Goal: Use online tool/utility

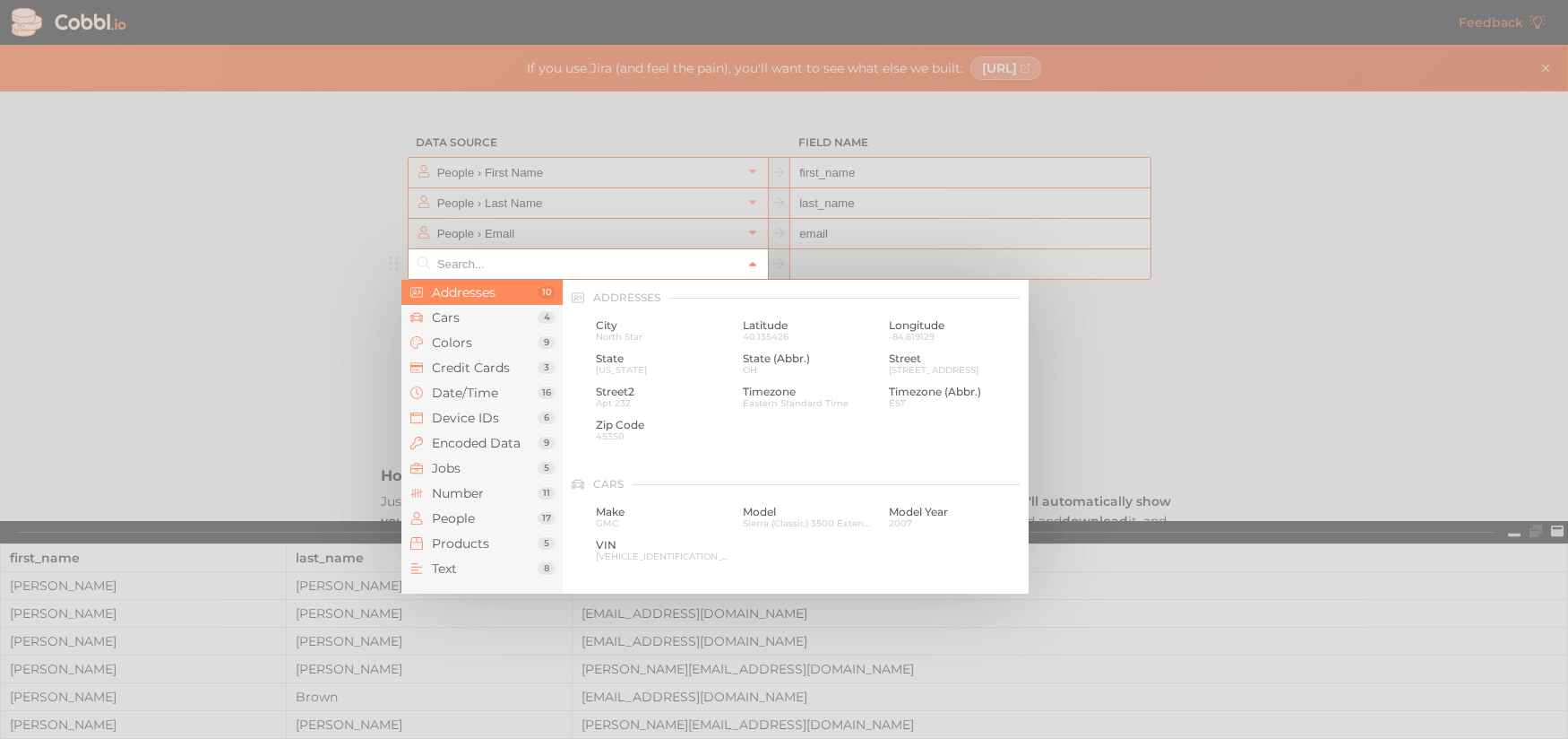
click at [750, 264] on icon at bounding box center [753, 265] width 7 height 5
click at [1216, 399] on div at bounding box center [784, 369] width 1568 height 739
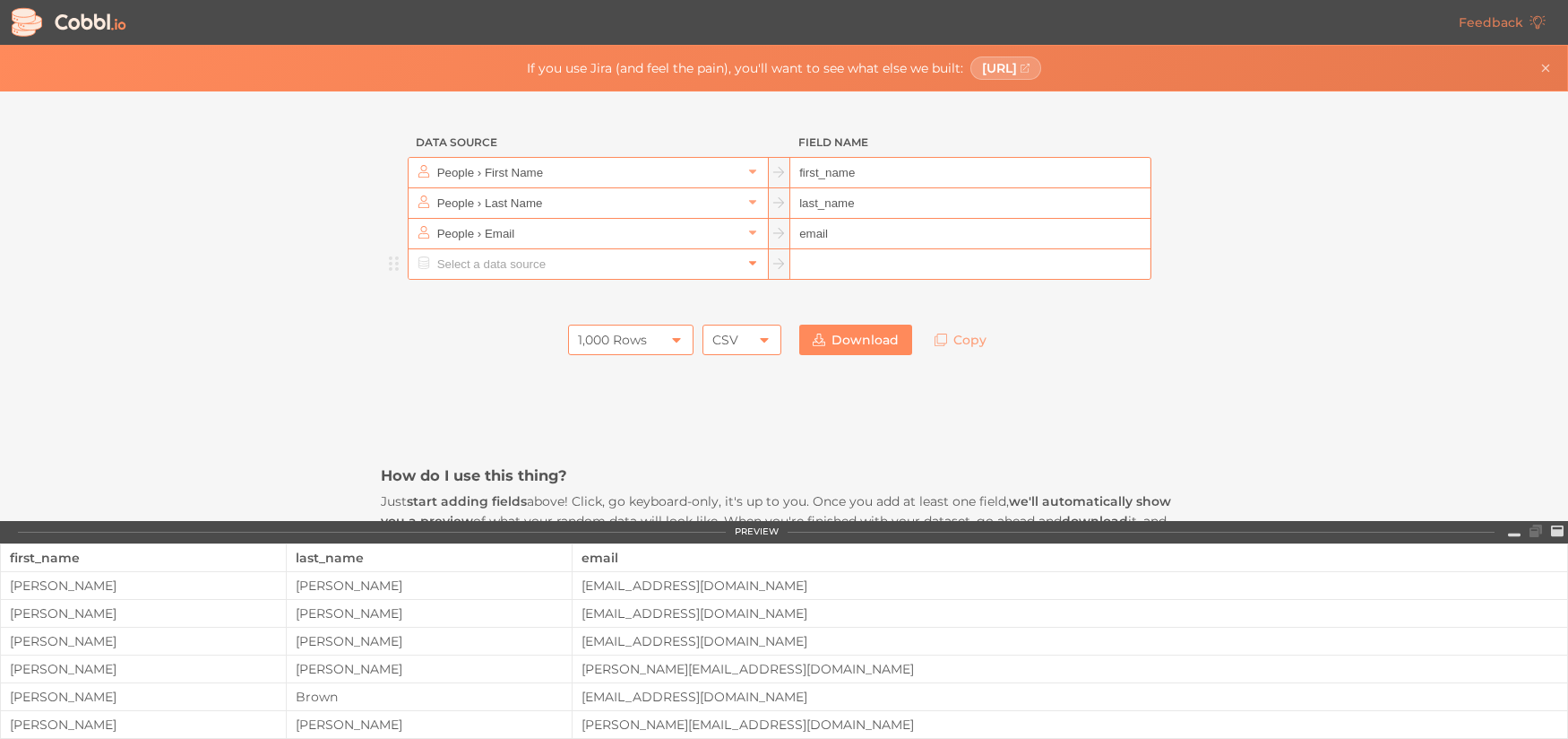
click at [749, 265] on icon at bounding box center [753, 263] width 13 height 13
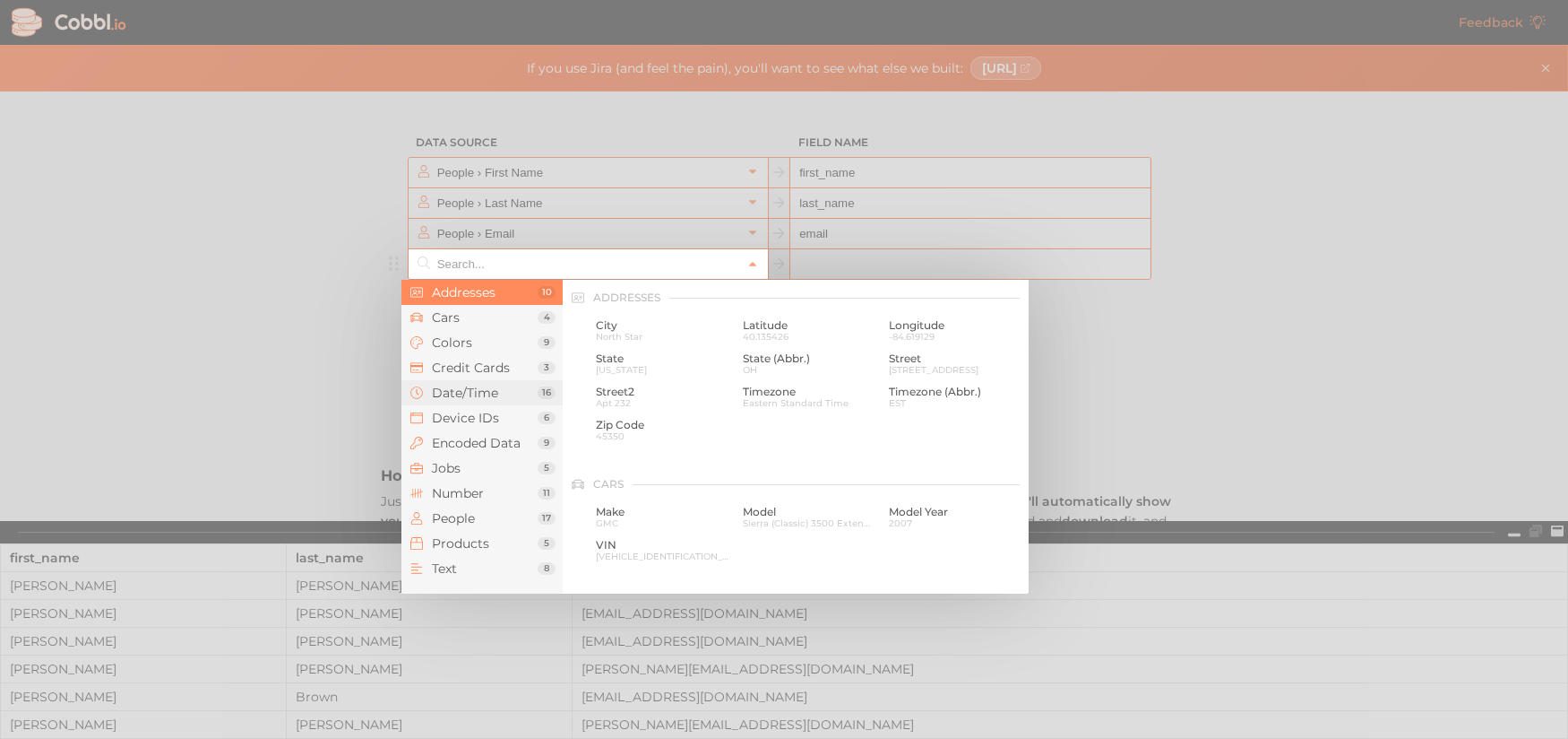
click at [467, 398] on span "Date/Time" at bounding box center [484, 393] width 105 height 15
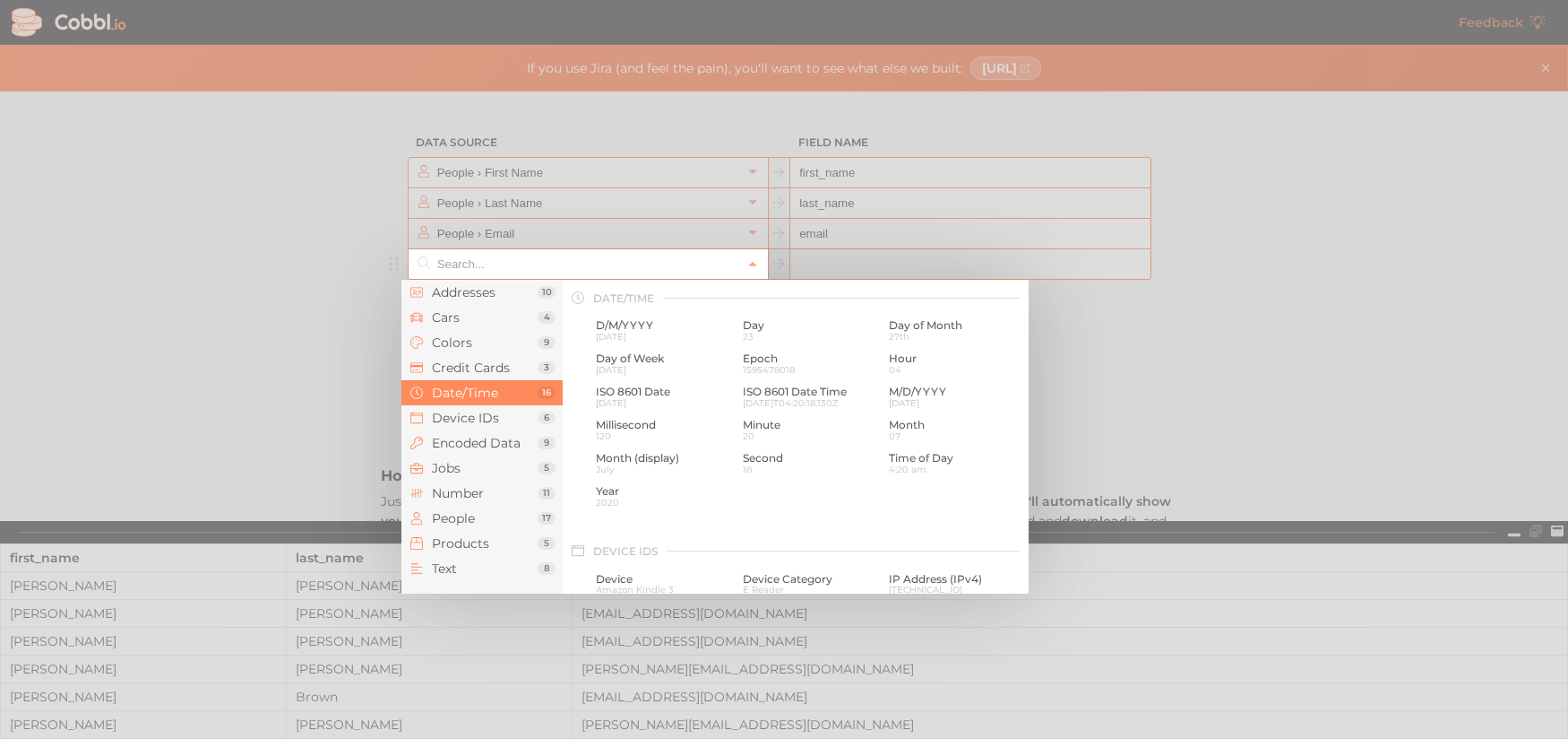
scroll to position [637, 0]
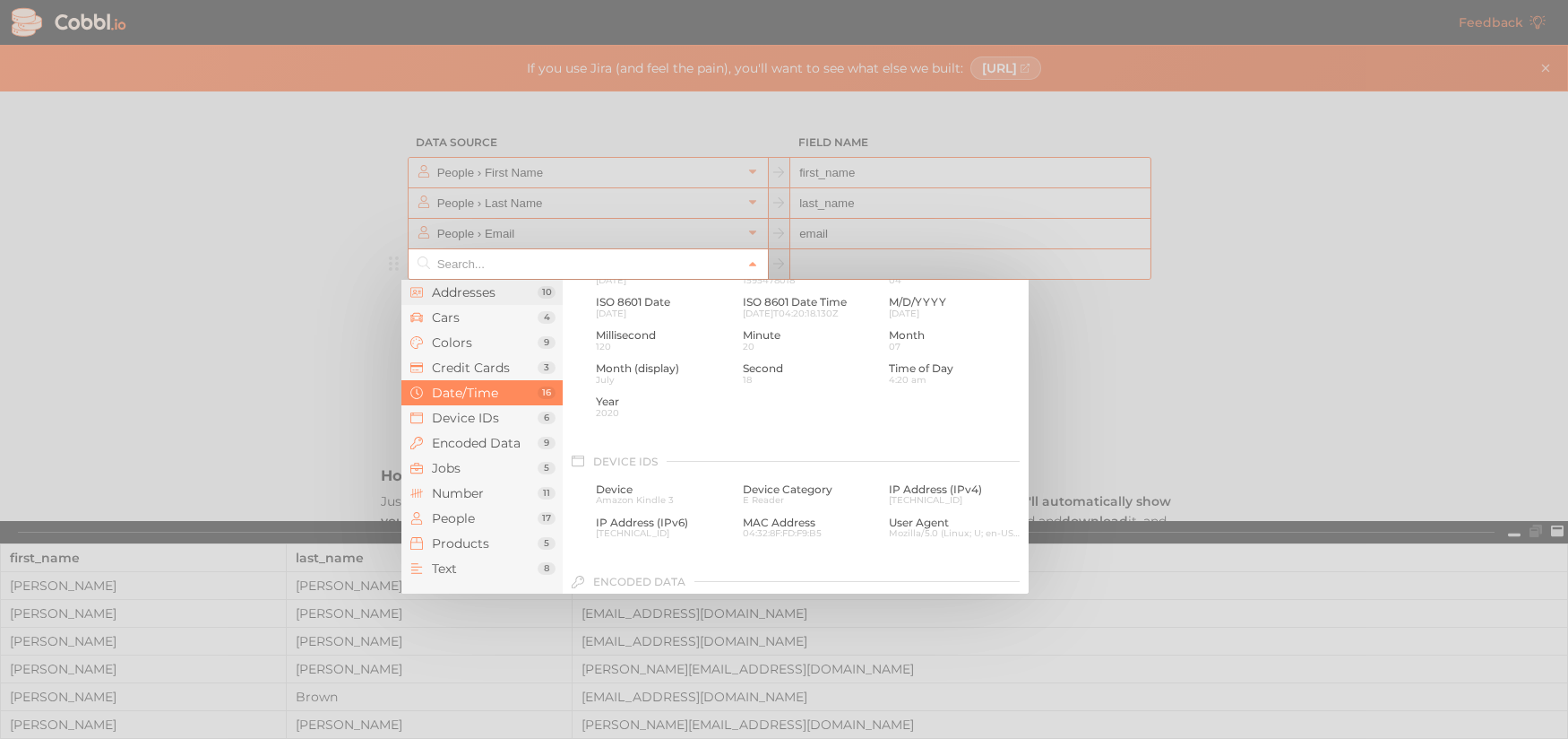
click at [491, 300] on li "Addresses 10" at bounding box center [482, 292] width 161 height 26
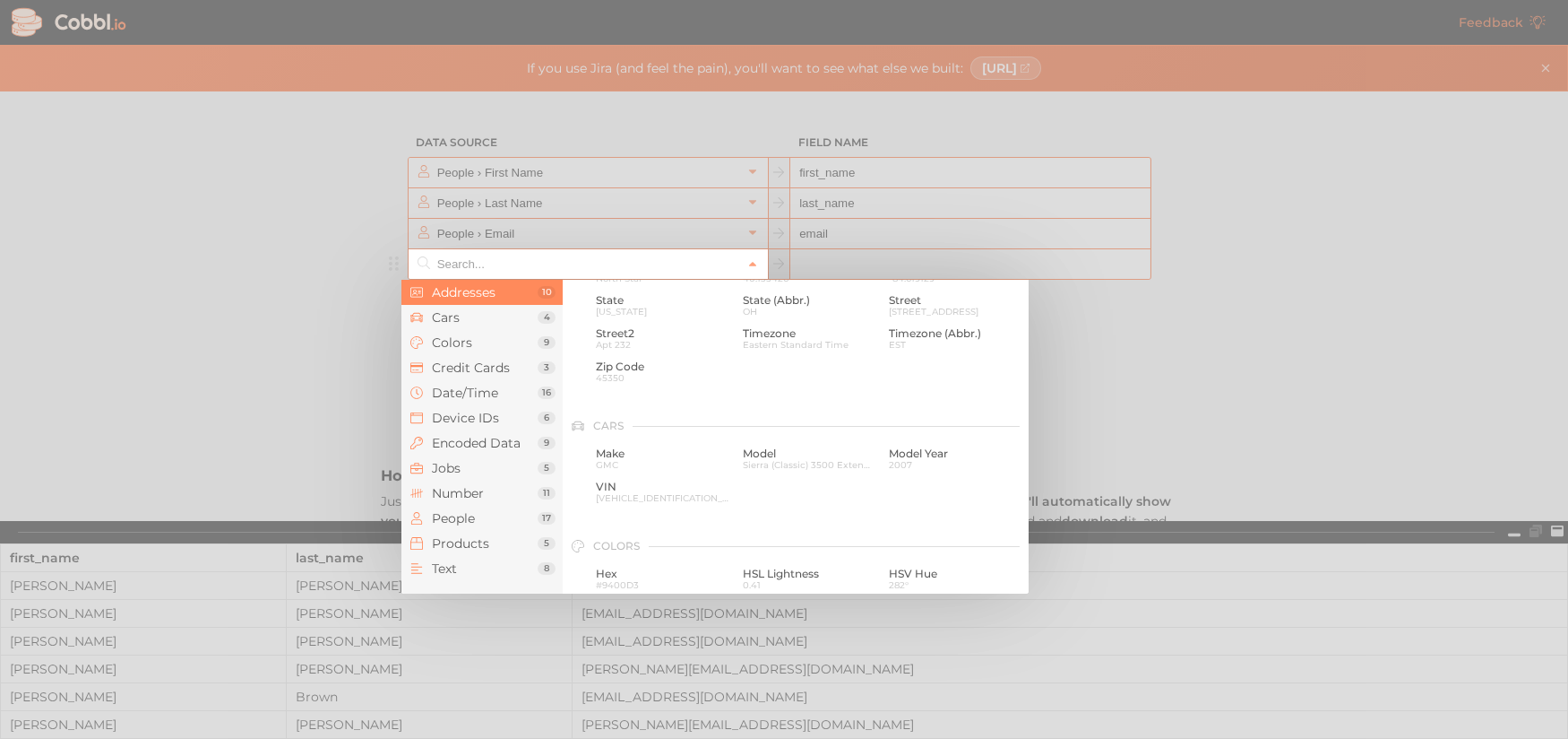
scroll to position [0, 0]
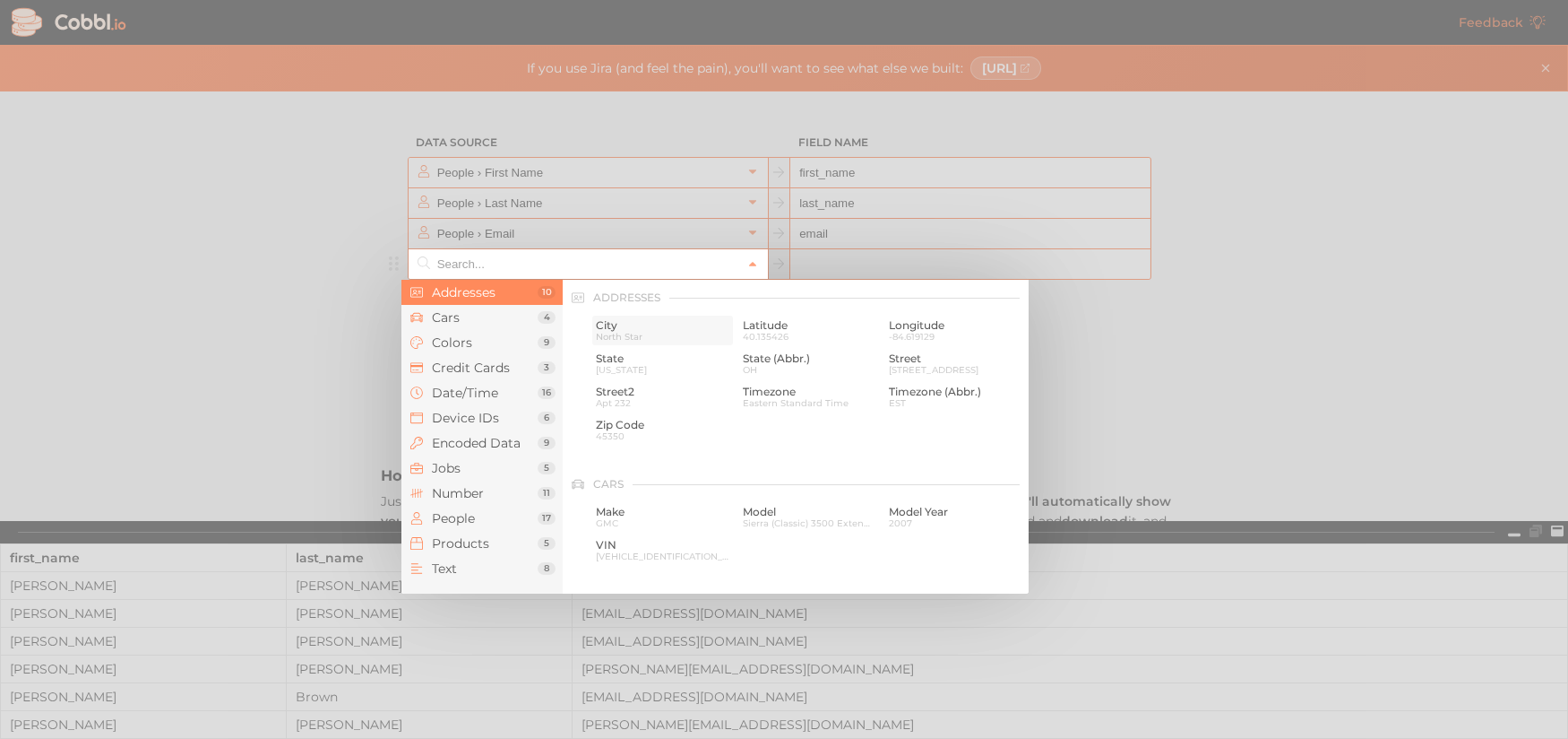
click at [608, 332] on span "North Star" at bounding box center [663, 337] width 134 height 10
type input "Addresses › City"
type input "city"
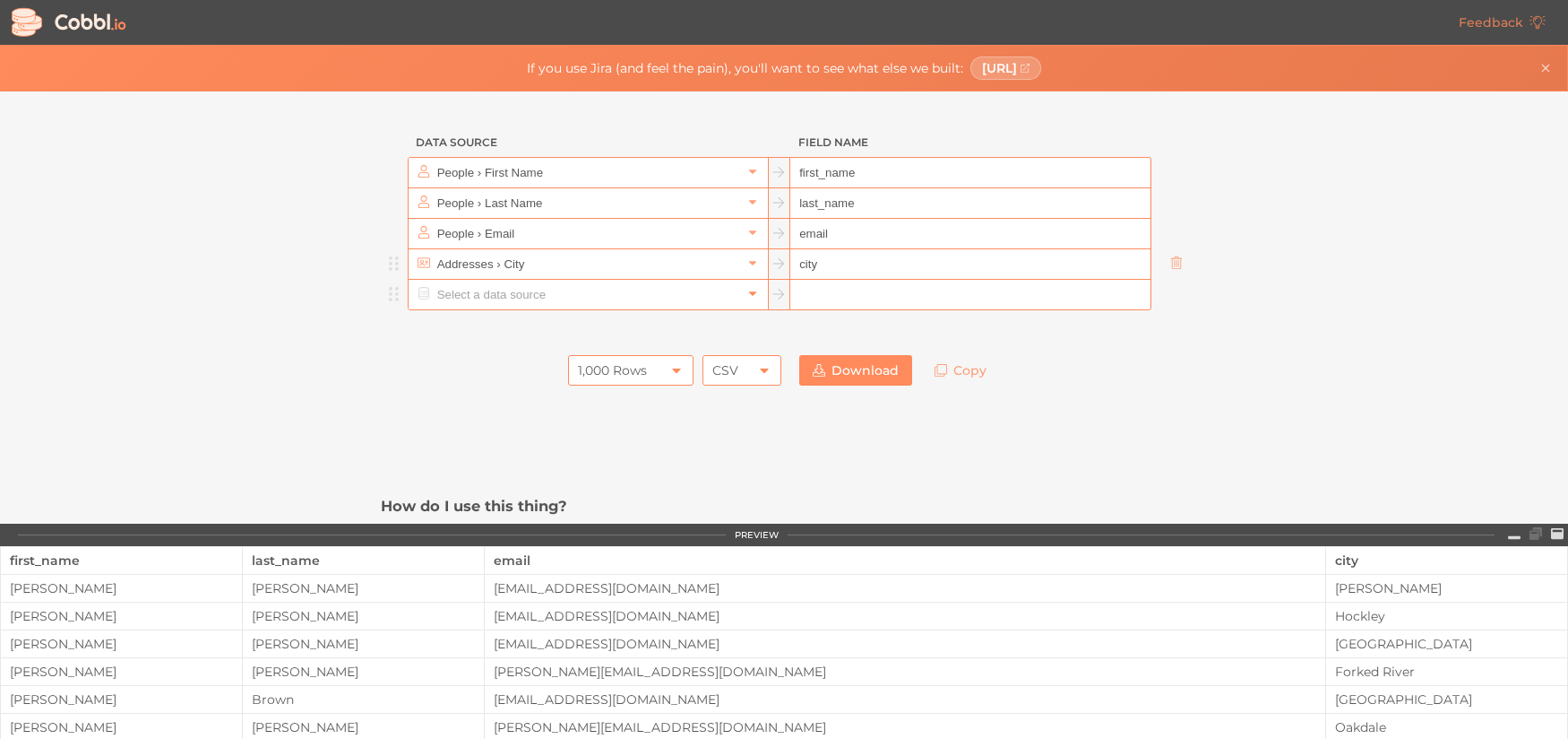
click at [749, 293] on icon at bounding box center [753, 293] width 13 height 13
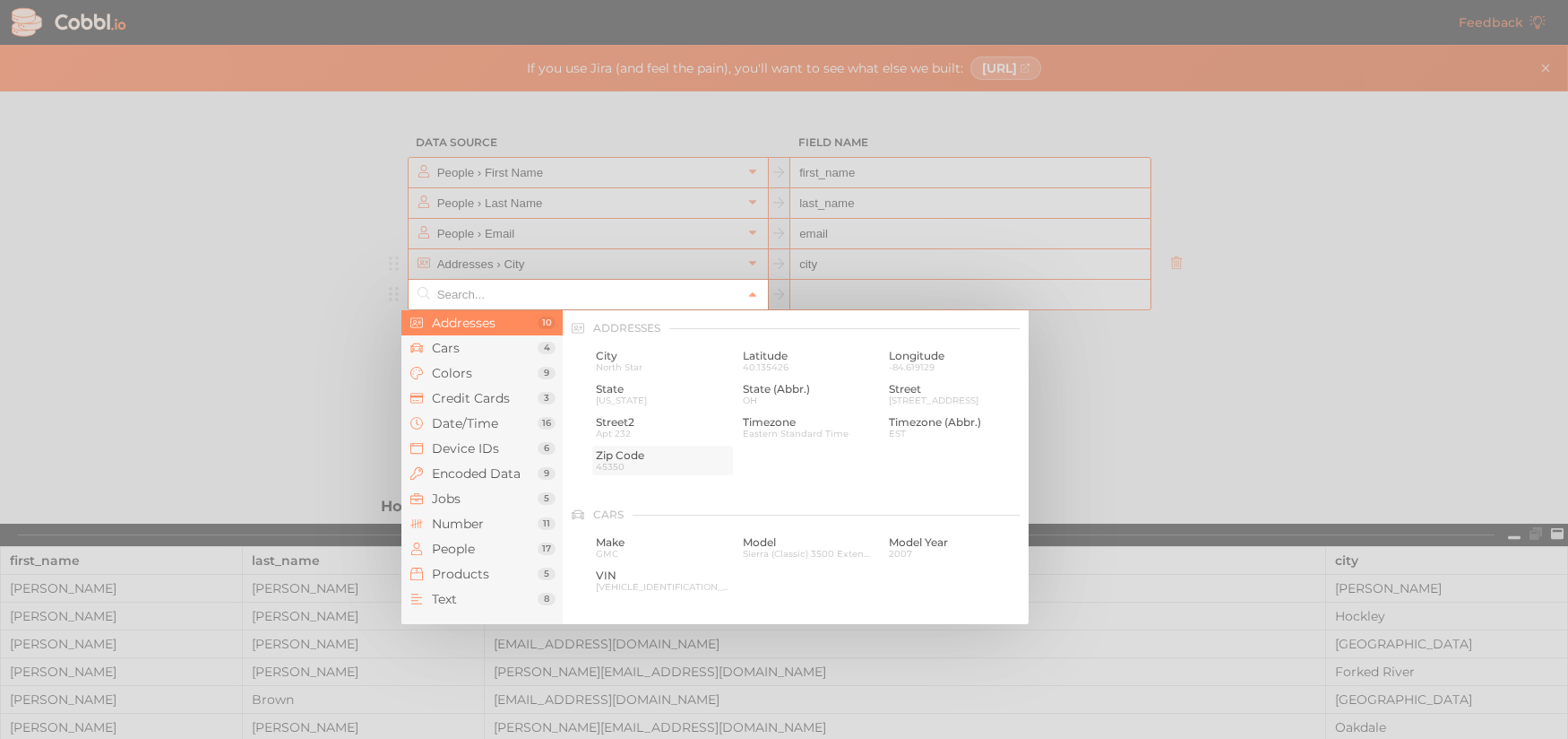
click at [622, 450] on span "Zip Code" at bounding box center [663, 455] width 134 height 13
type input "Addresses › Zip Code"
type input "zip"
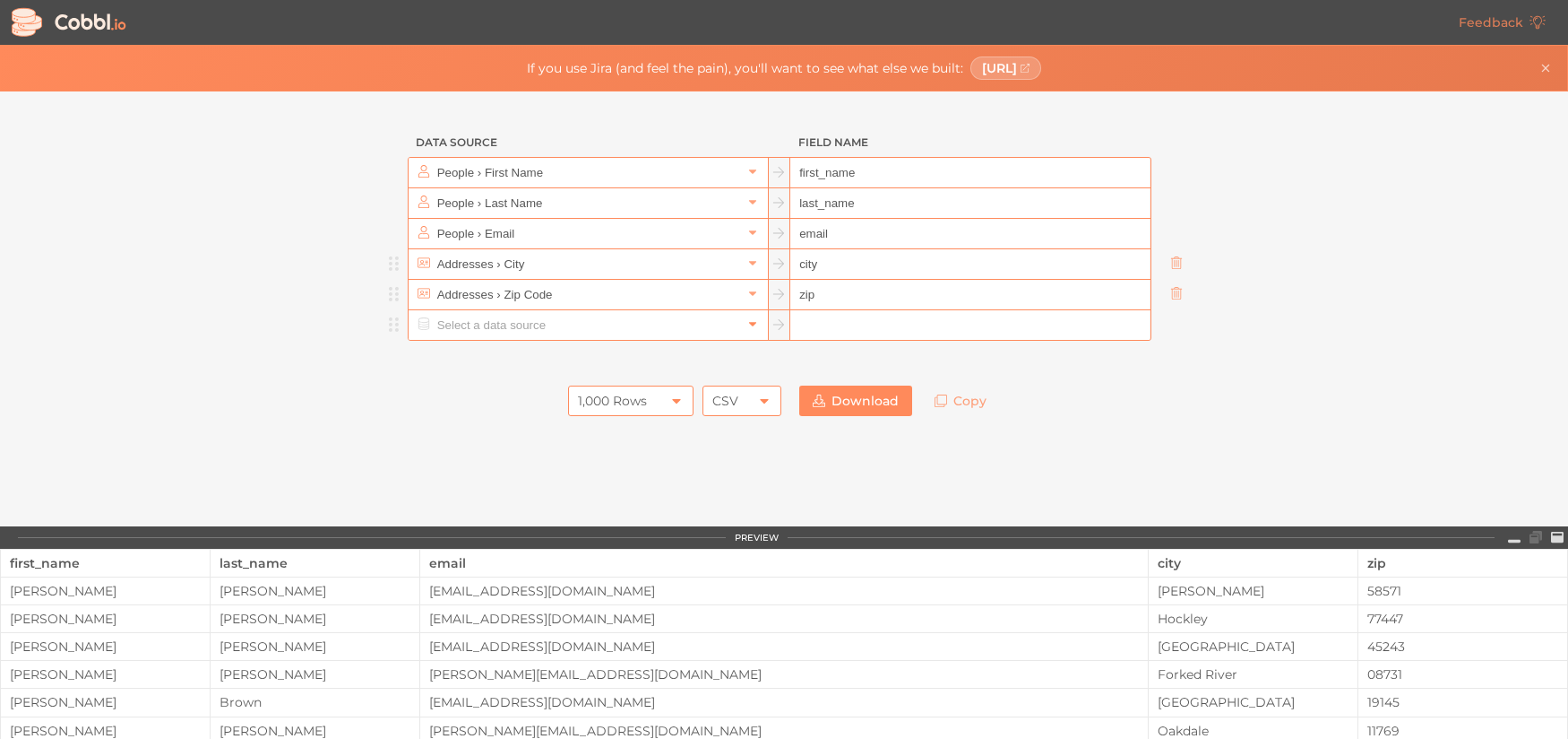
click at [749, 330] on link at bounding box center [753, 325] width 22 height 18
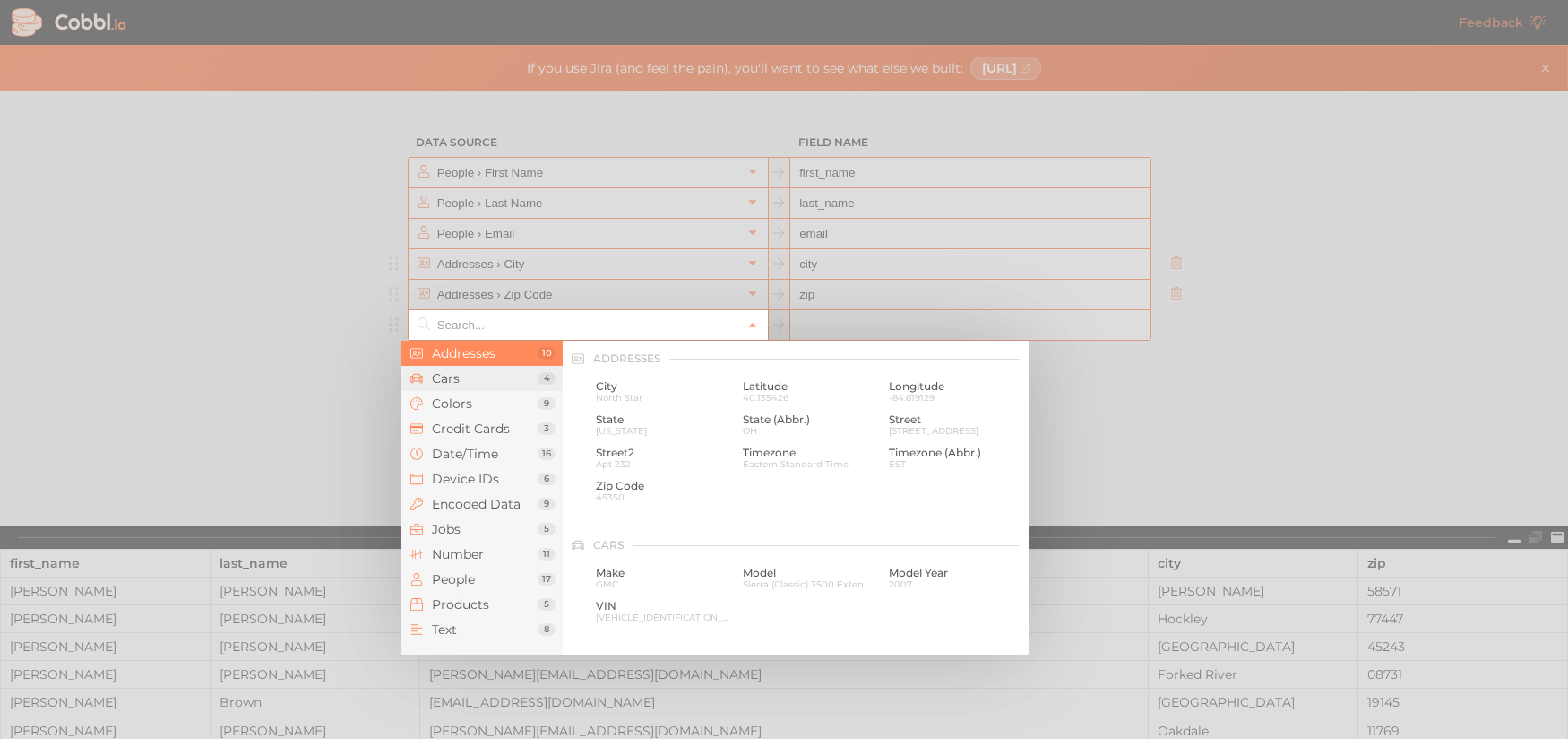
click at [475, 385] on span "Cars" at bounding box center [484, 378] width 105 height 15
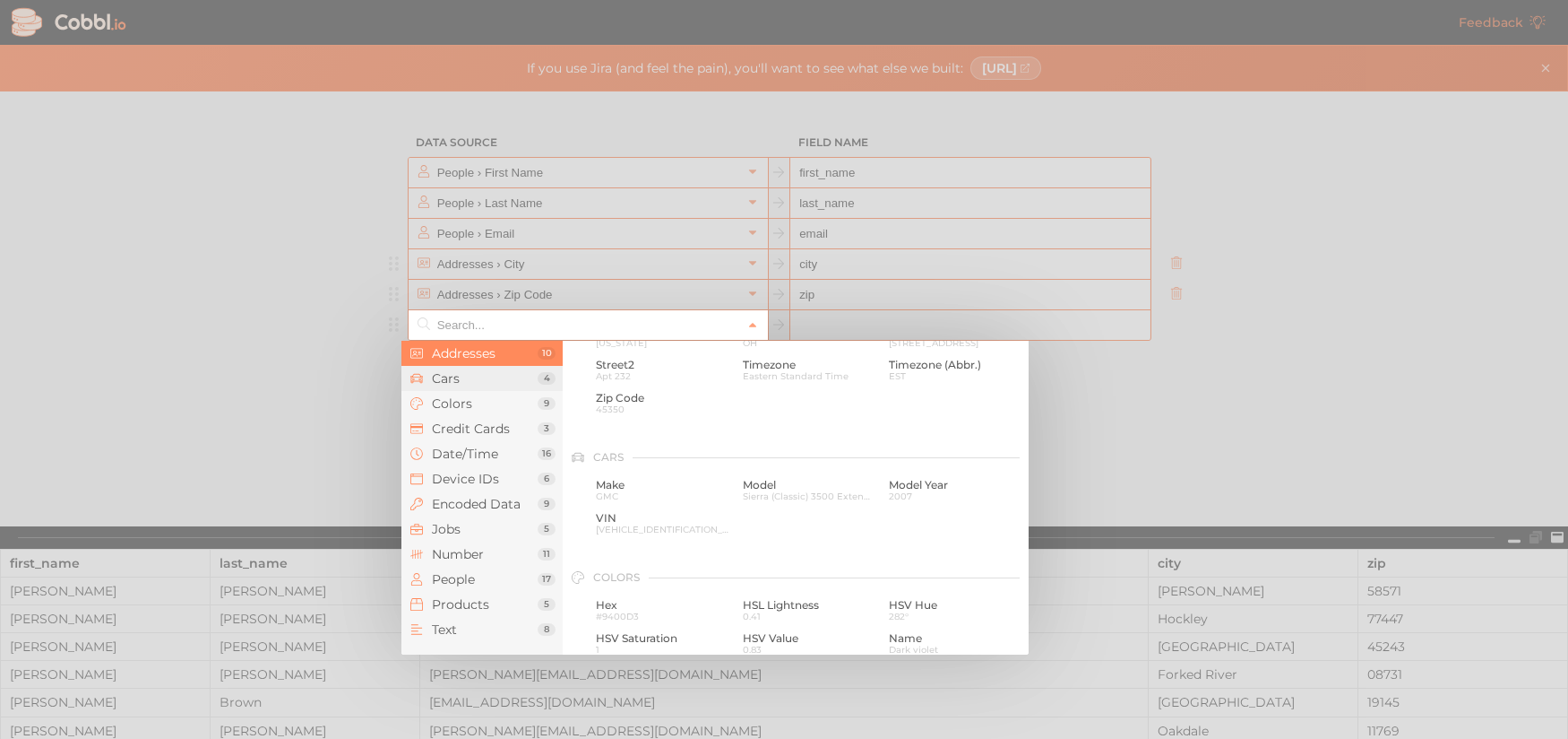
scroll to position [186, 0]
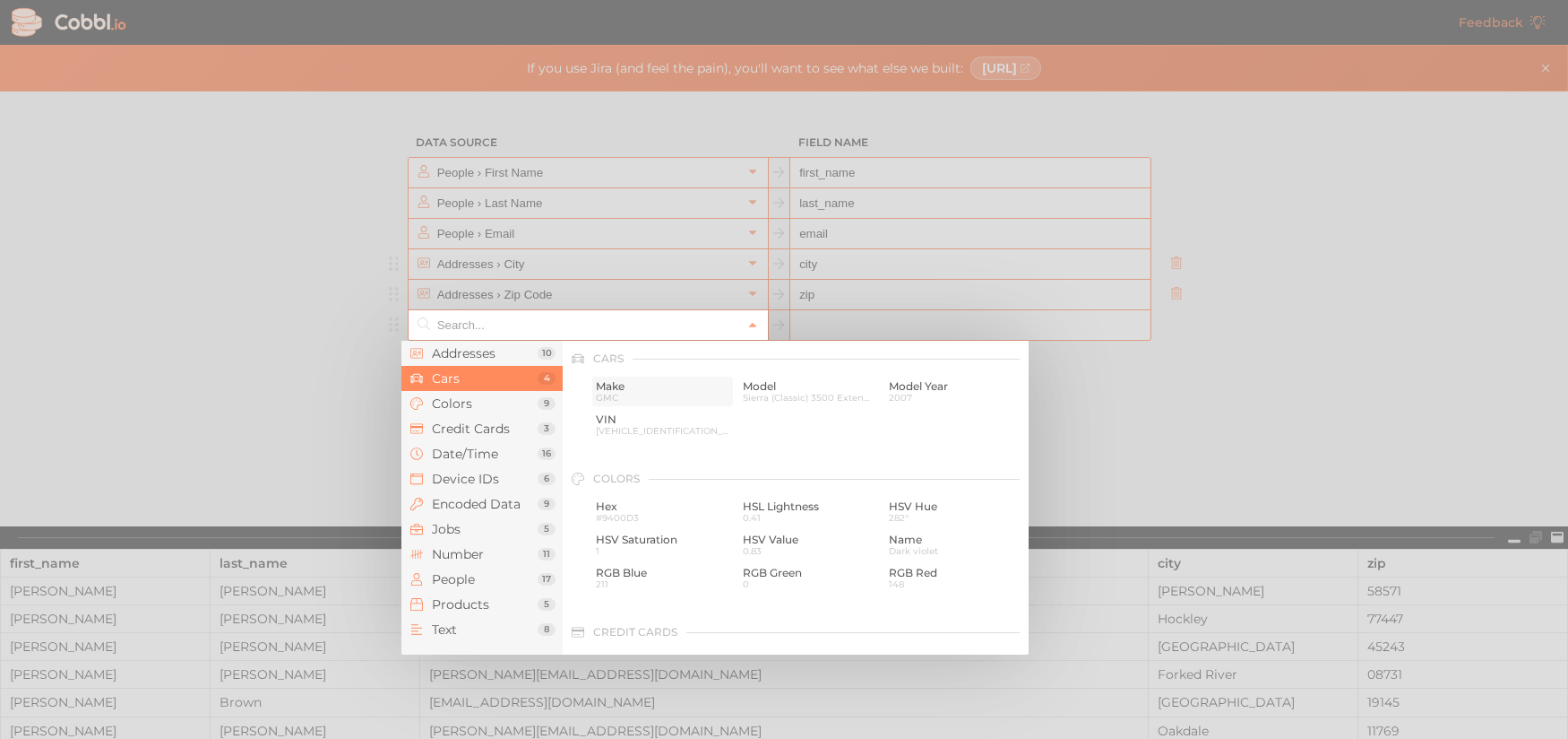
click at [646, 393] on span "GMC" at bounding box center [663, 398] width 134 height 10
type input "Cars › Make"
type input "make"
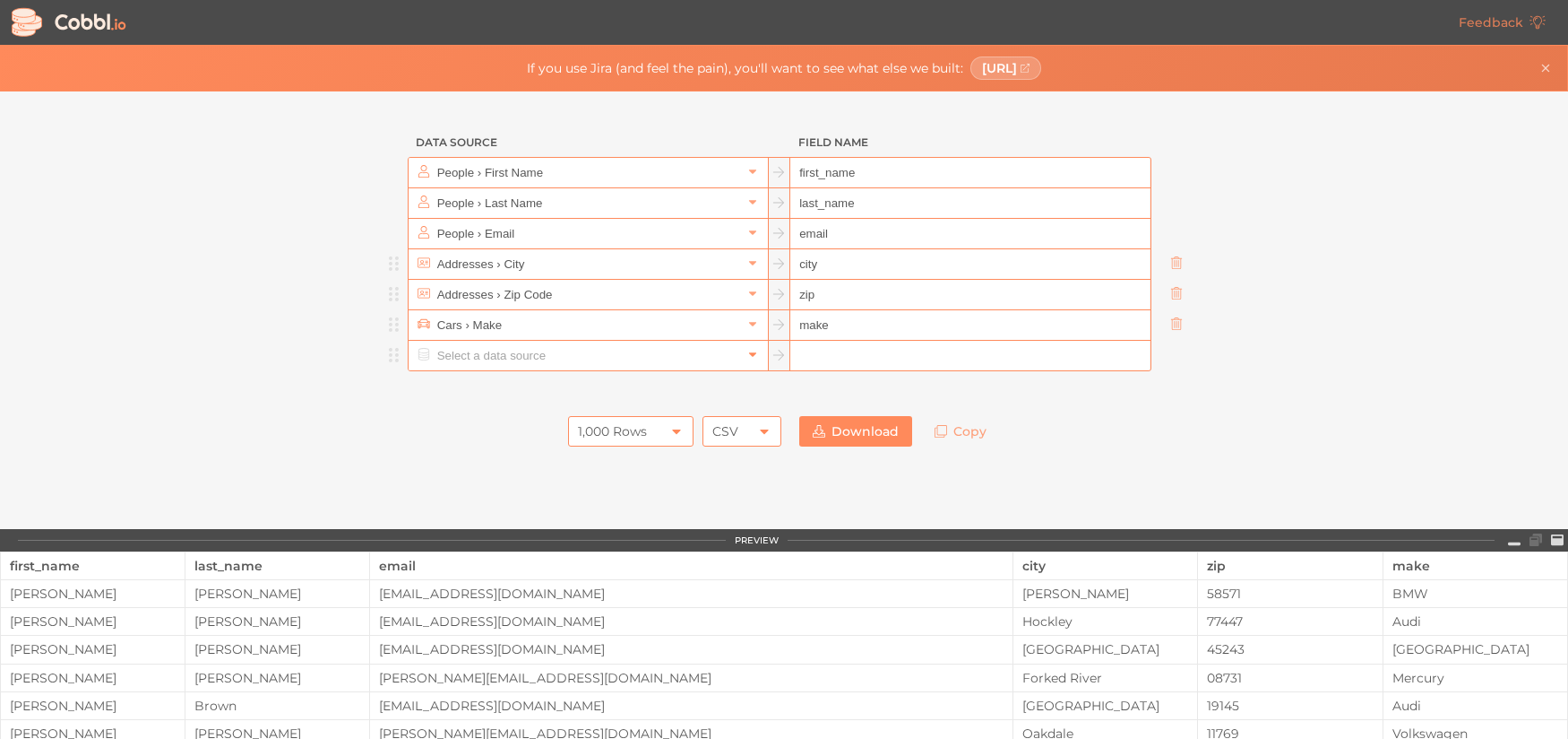
click at [747, 353] on icon at bounding box center [753, 353] width 13 height 13
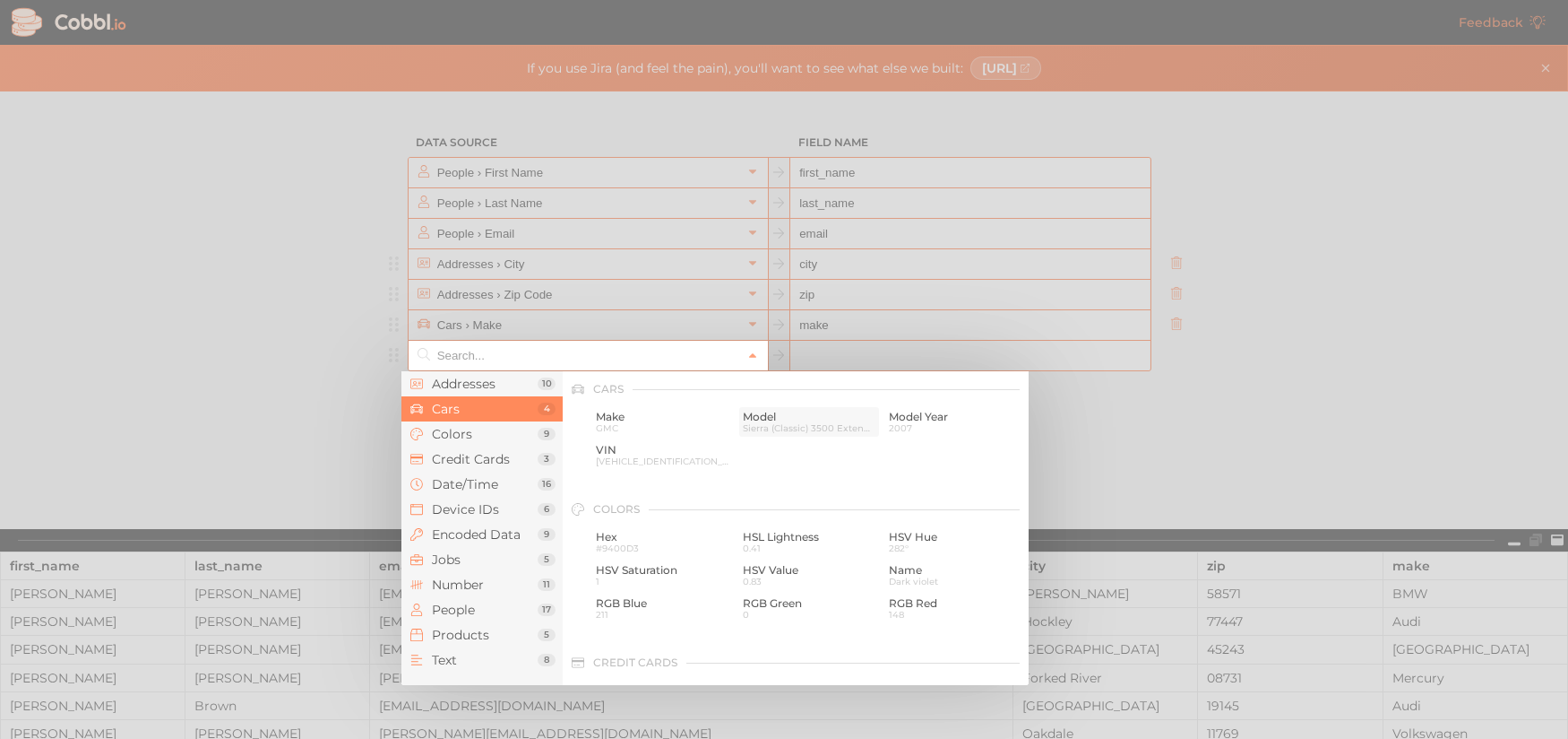
click at [765, 418] on span "Model" at bounding box center [810, 416] width 134 height 13
type input "Cars › Model"
type input "model"
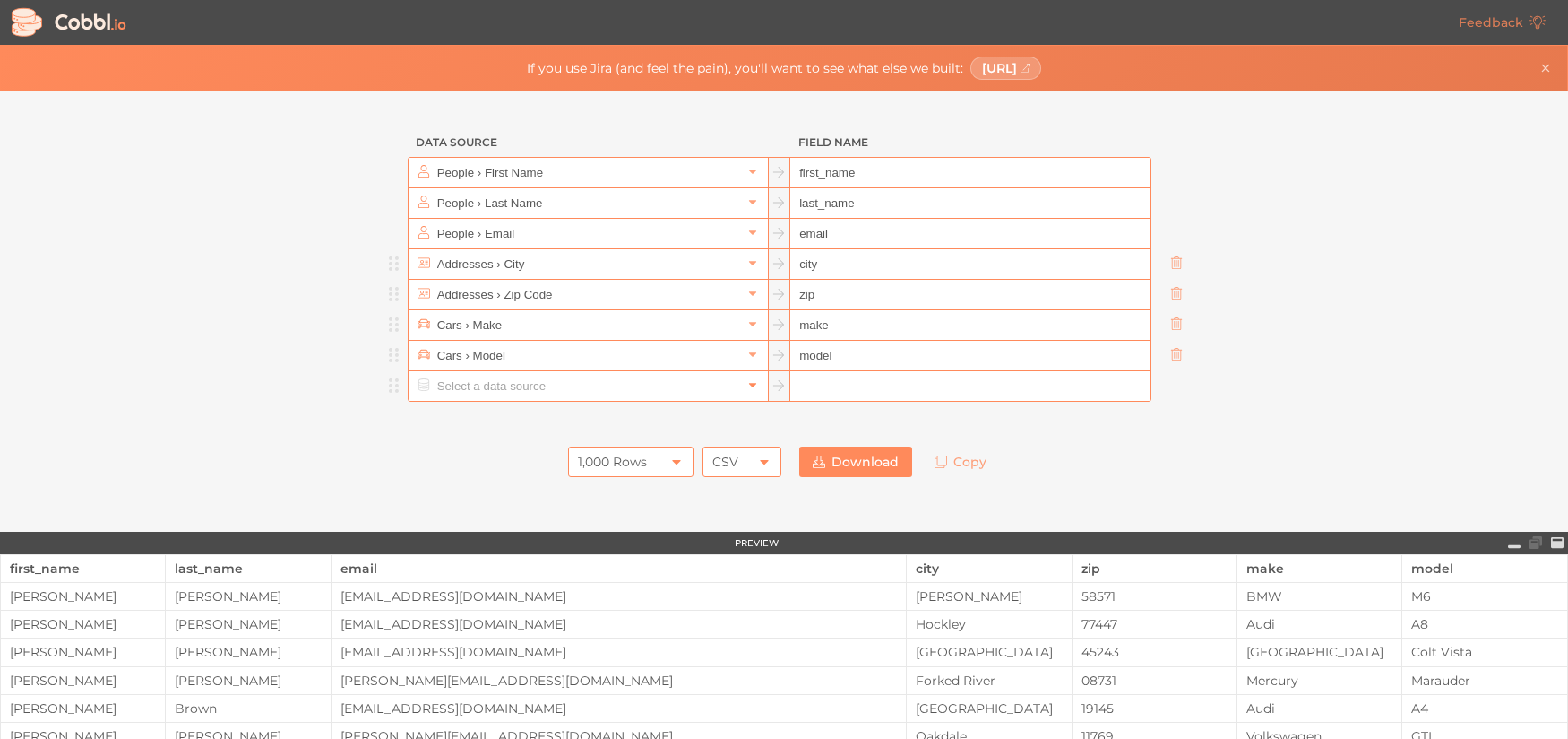
click at [747, 384] on icon at bounding box center [753, 384] width 13 height 13
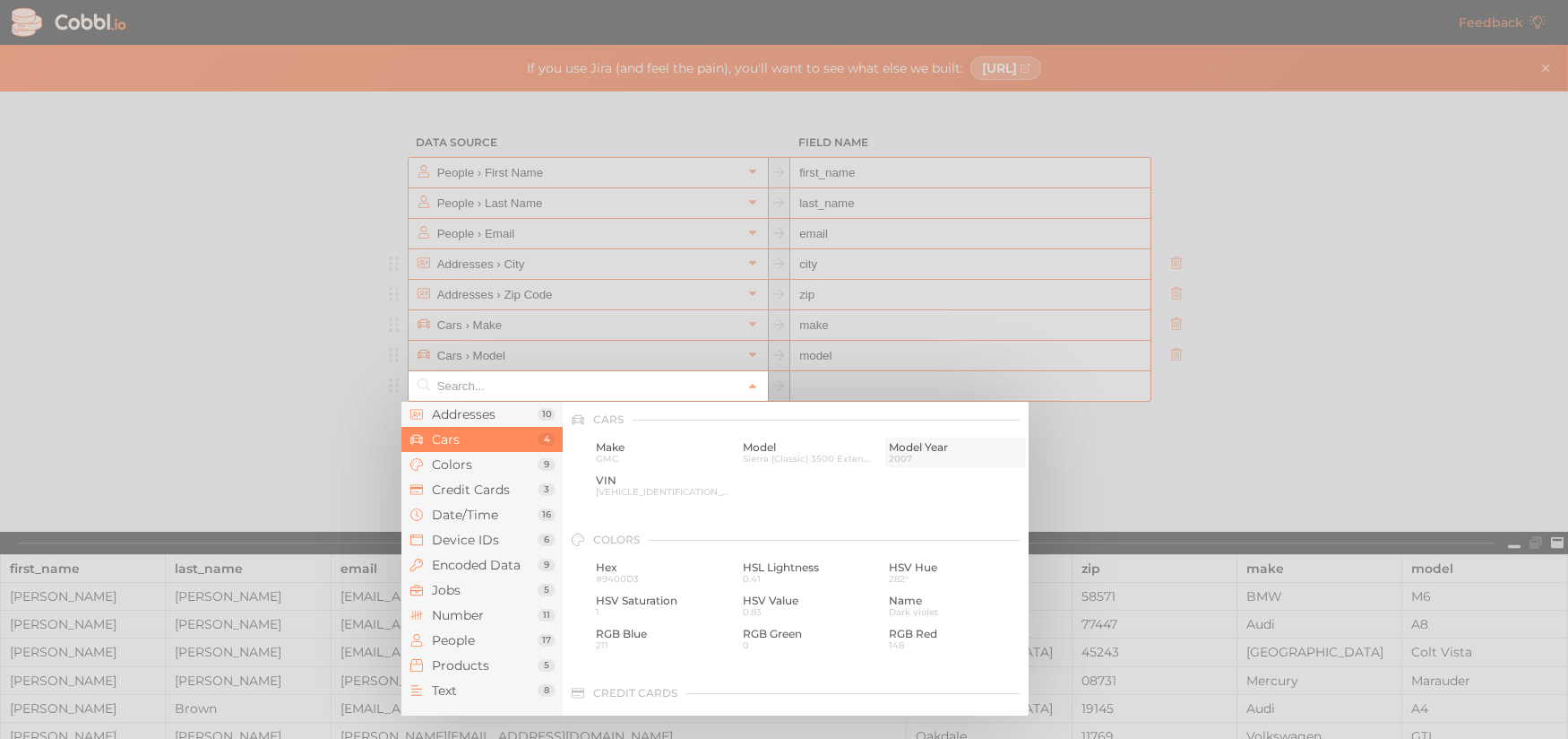
click at [908, 447] on span "Model Year" at bounding box center [956, 447] width 134 height 13
type input "Cars › Model Year"
type input "model_year"
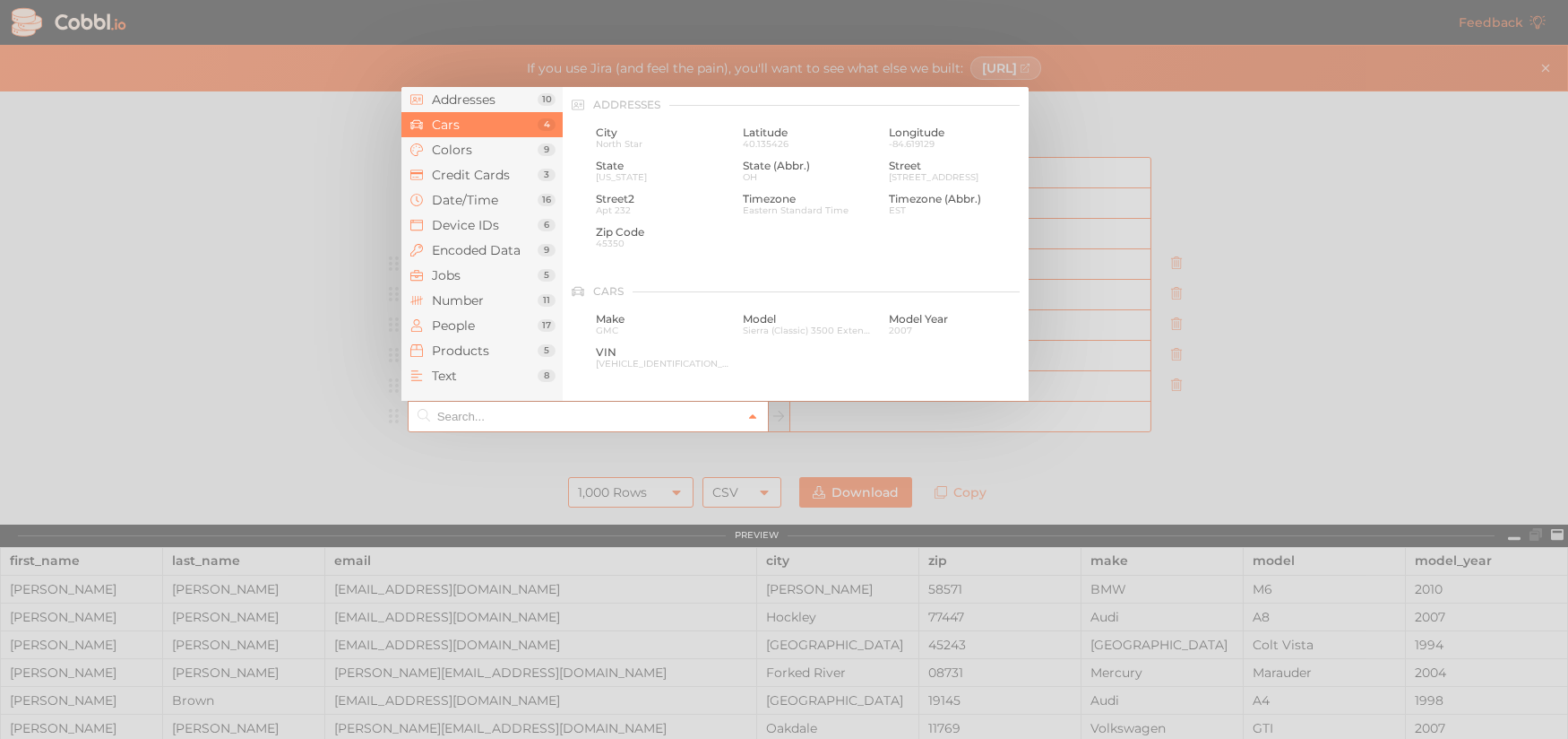
click at [750, 413] on icon at bounding box center [753, 416] width 13 height 13
click at [478, 198] on span "Date/Time" at bounding box center [484, 200] width 105 height 15
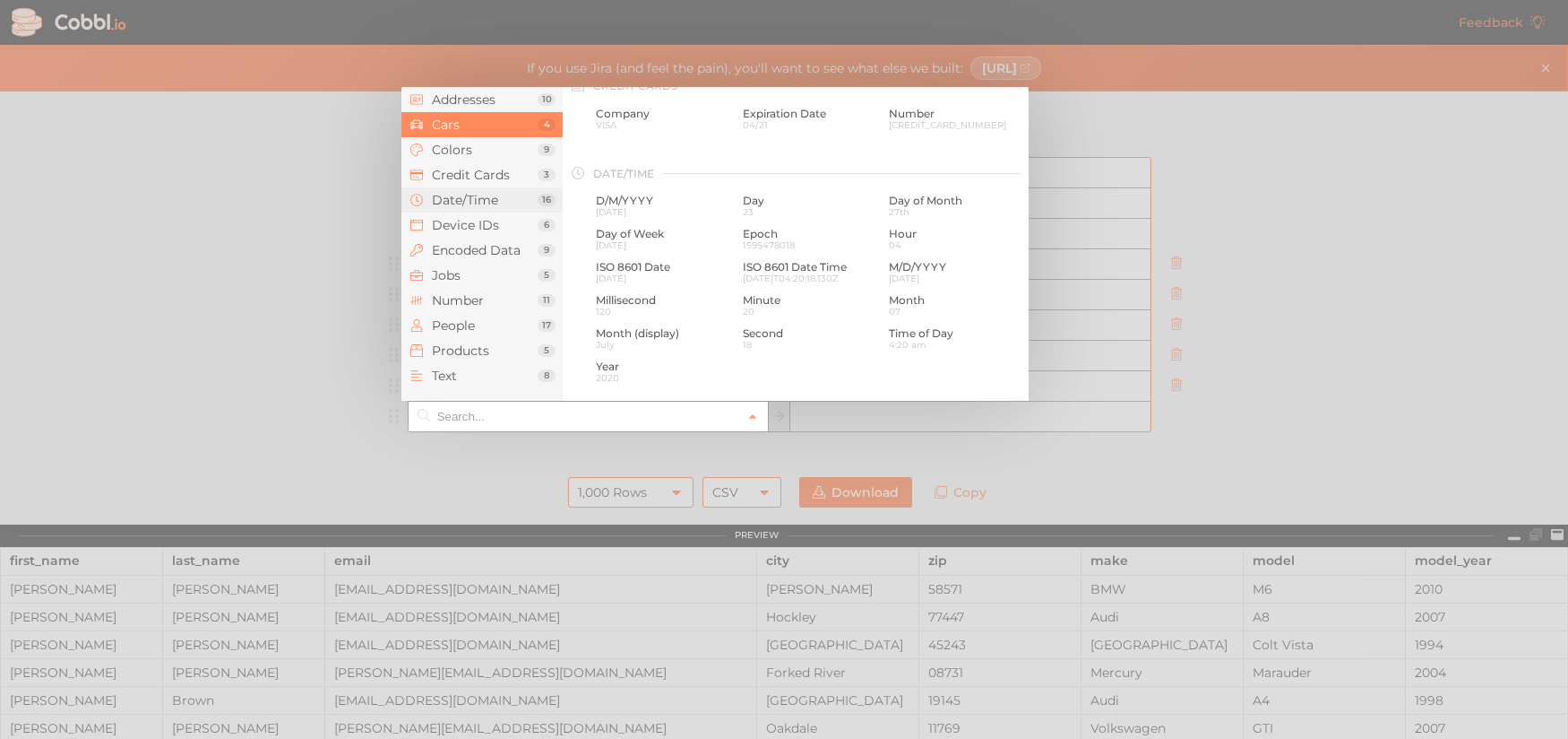
scroll to position [547, 0]
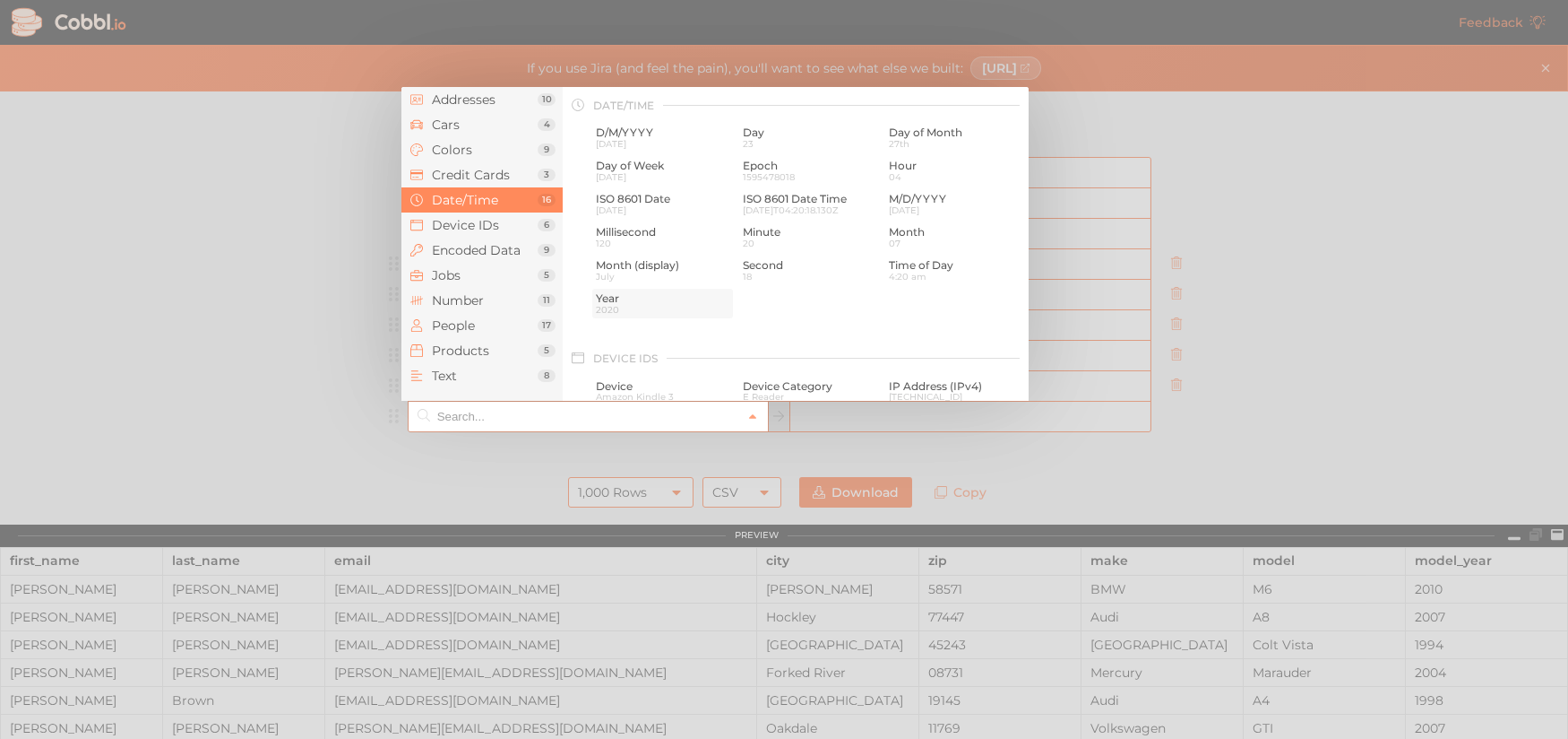
click at [613, 302] on span "Year" at bounding box center [663, 298] width 134 height 13
type input "Date/Time › Year"
type input "year"
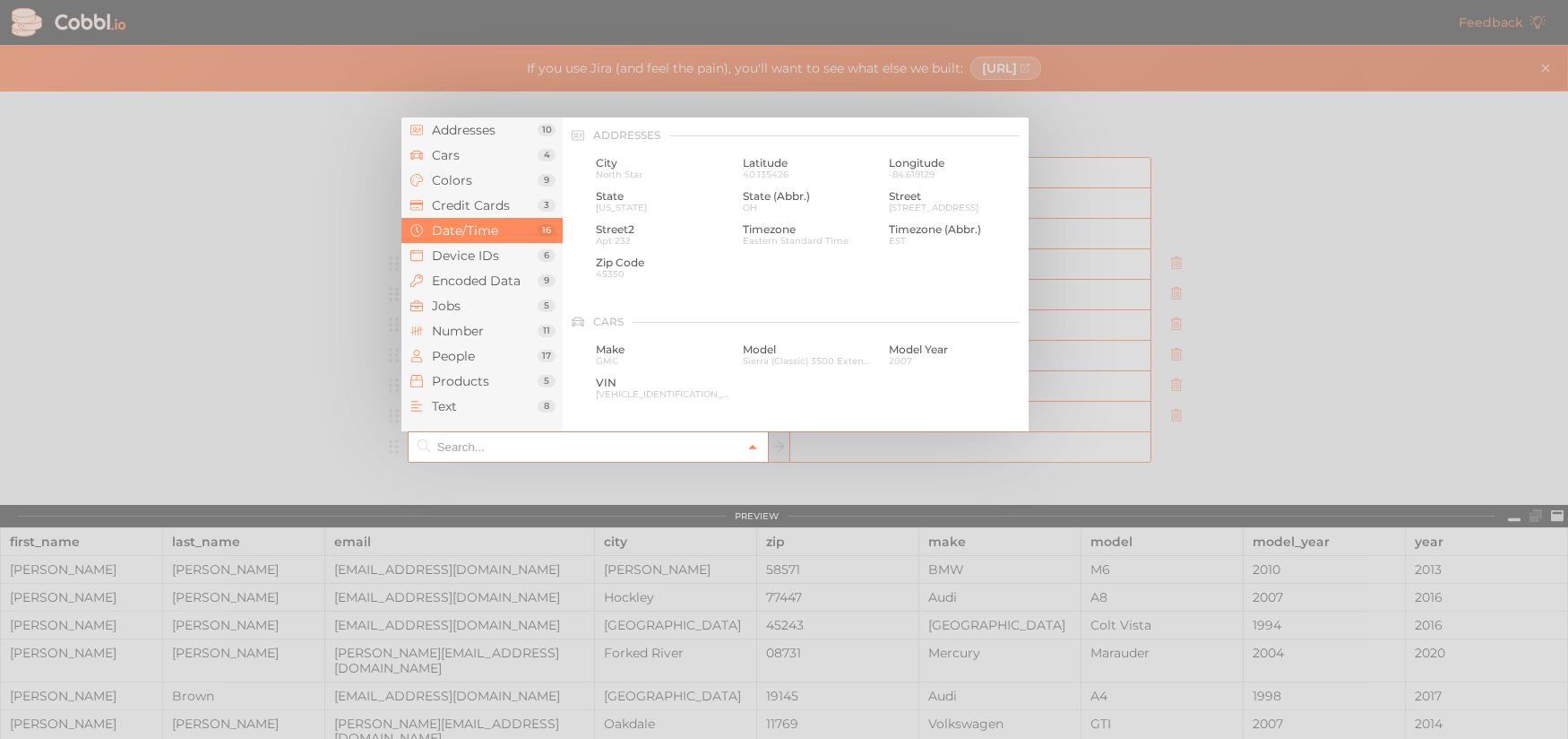
click at [751, 448] on icon at bounding box center [753, 447] width 13 height 13
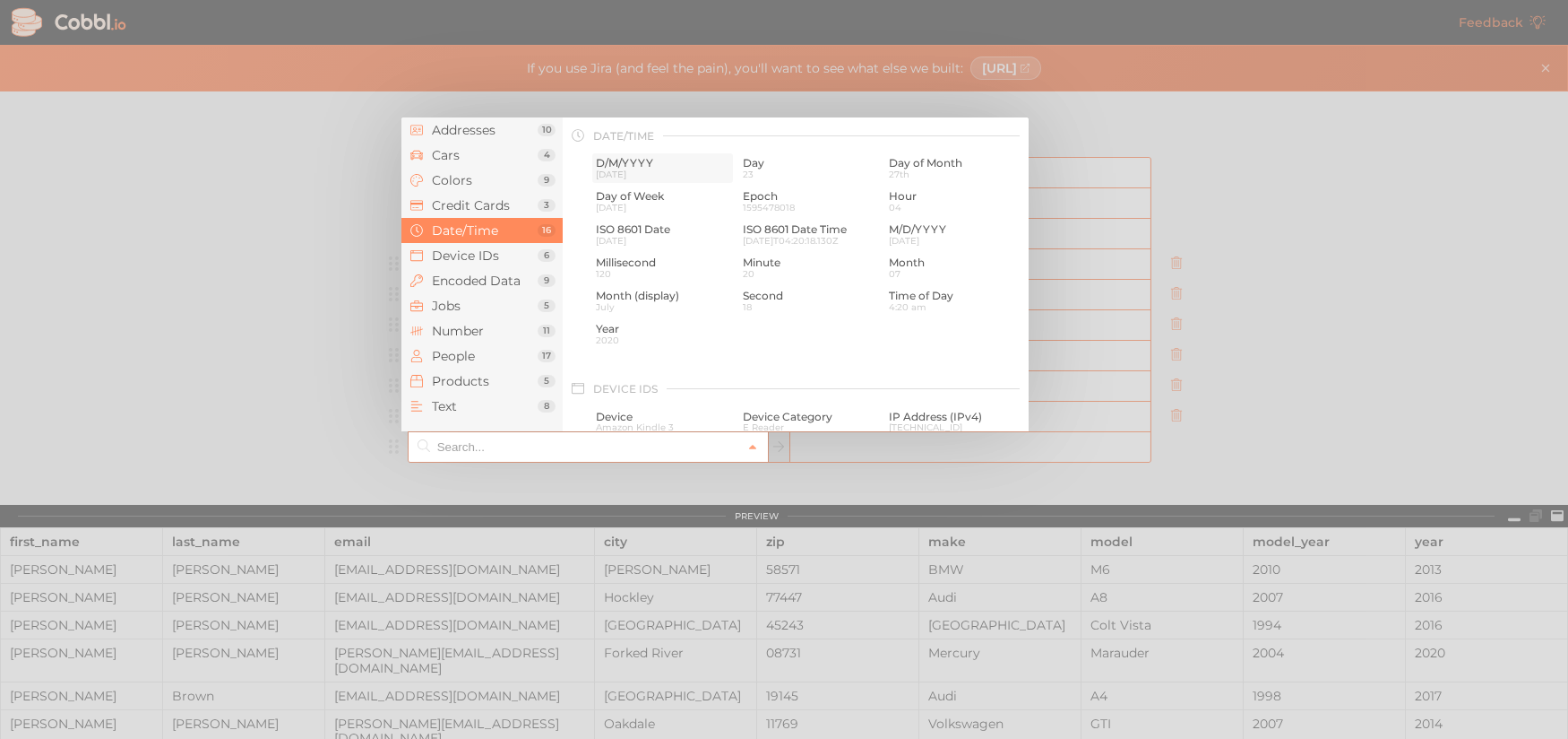
click at [646, 166] on span "D/M/YYYY" at bounding box center [663, 162] width 134 height 13
type input "Date/Time › D/M/YYYY"
type input "d/m/yyyy"
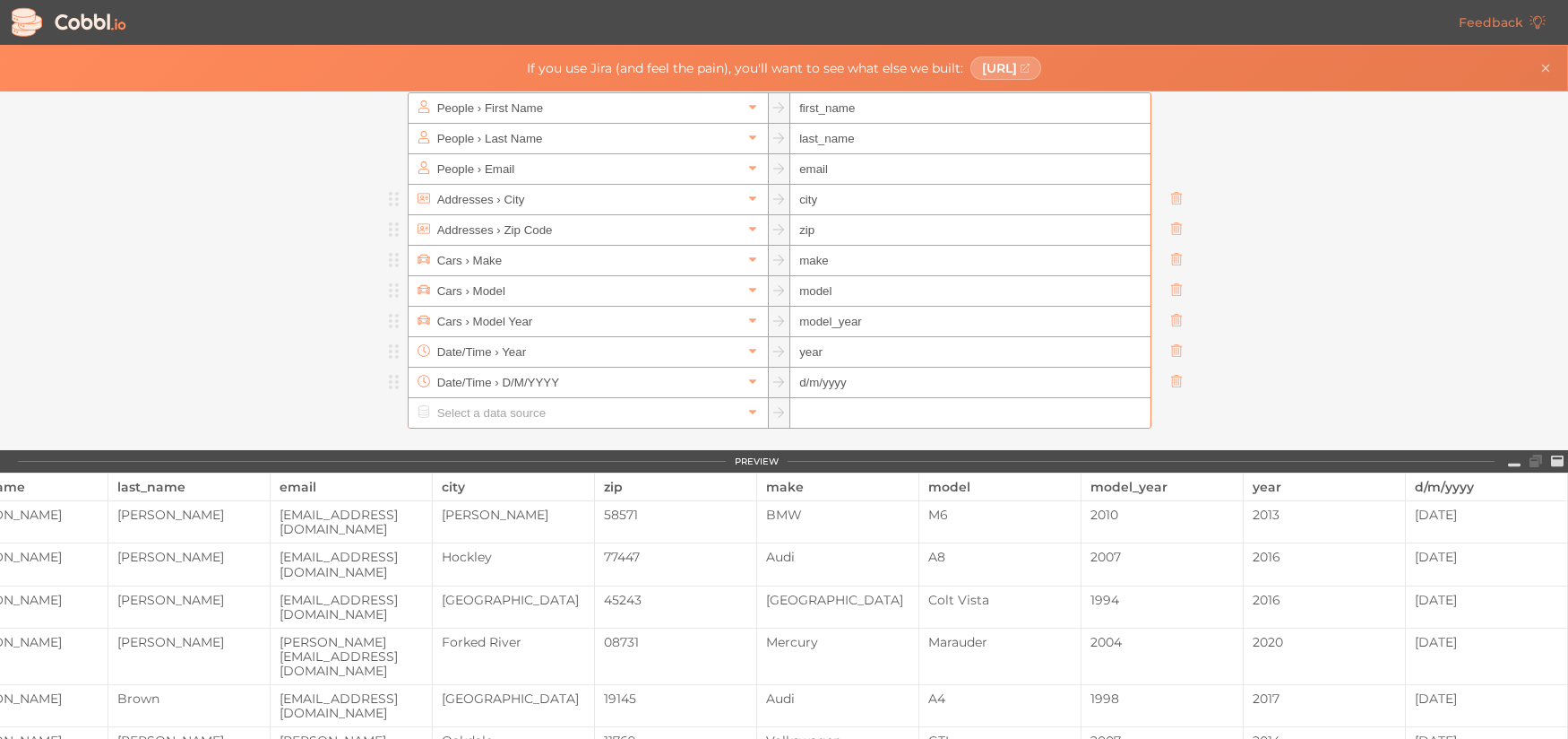
scroll to position [55, 0]
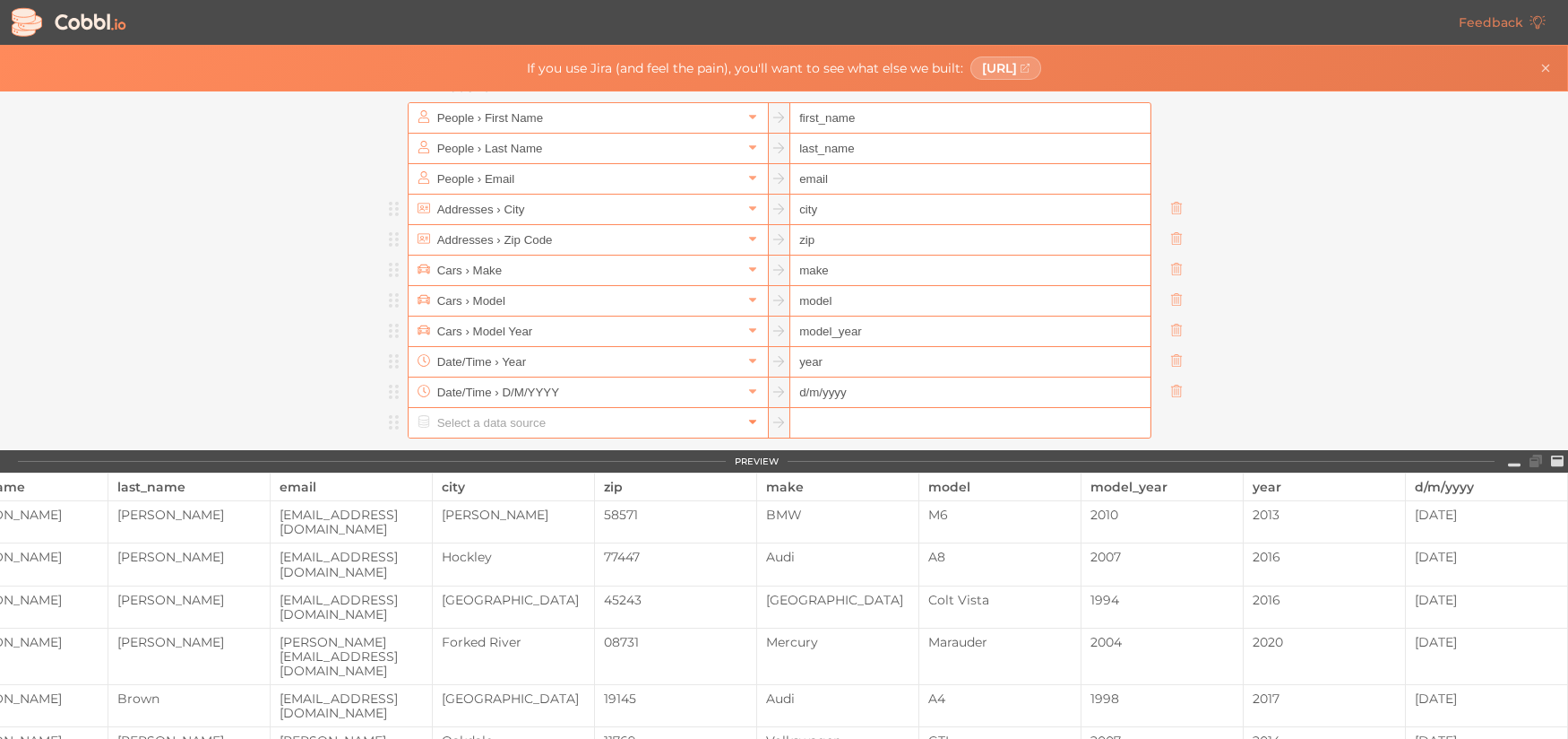
click at [750, 422] on icon at bounding box center [753, 422] width 7 height 5
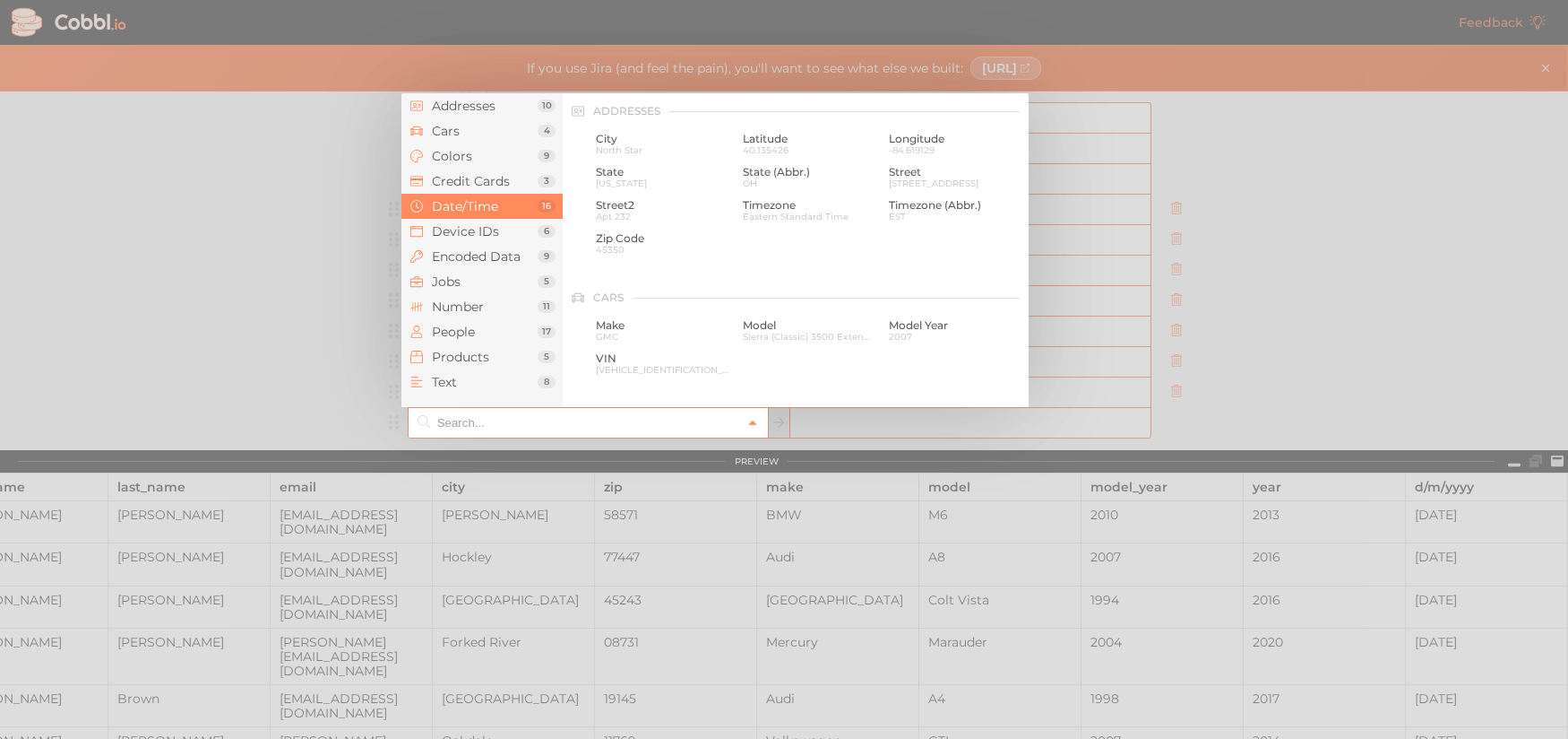
scroll to position [547, 0]
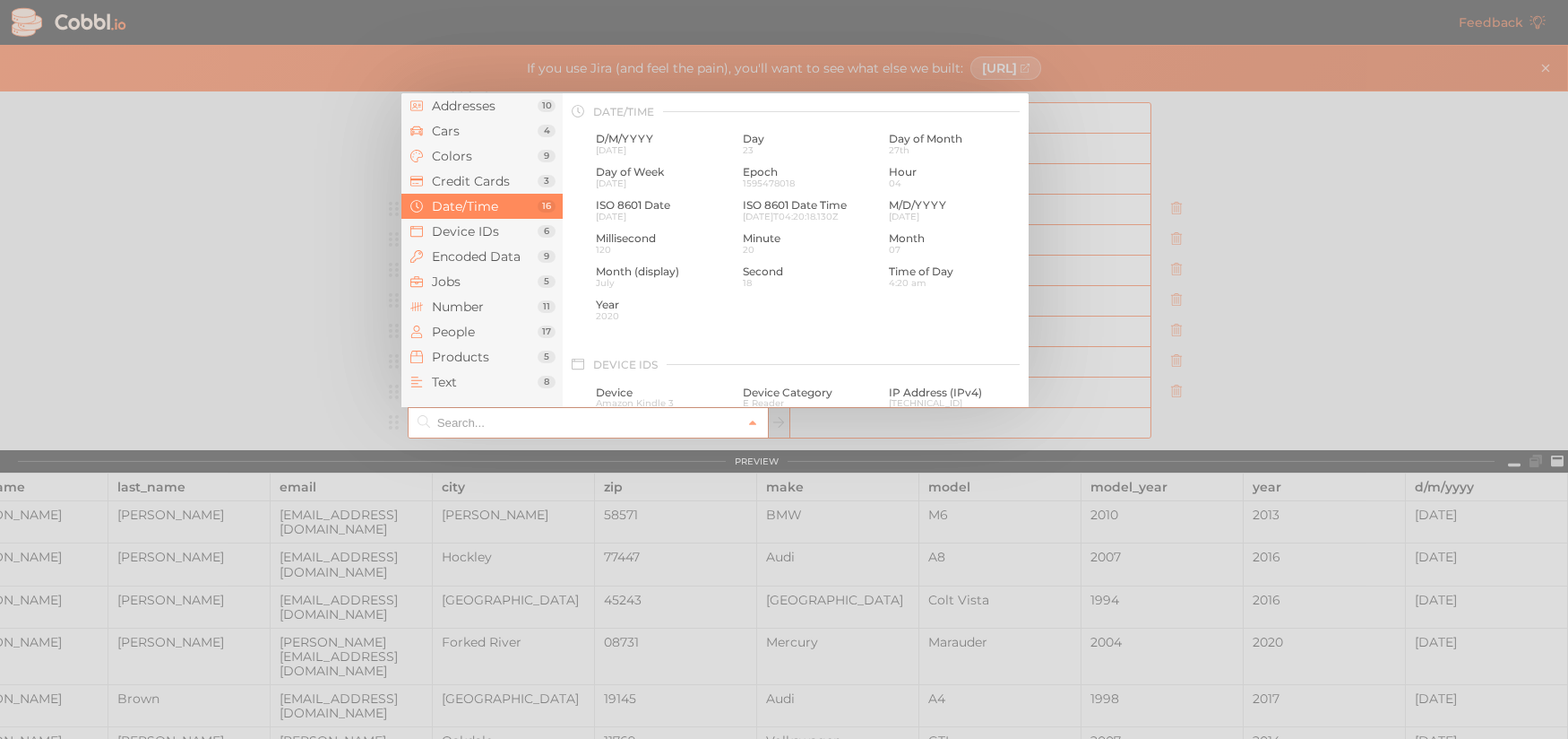
click at [1304, 430] on div at bounding box center [784, 369] width 1568 height 739
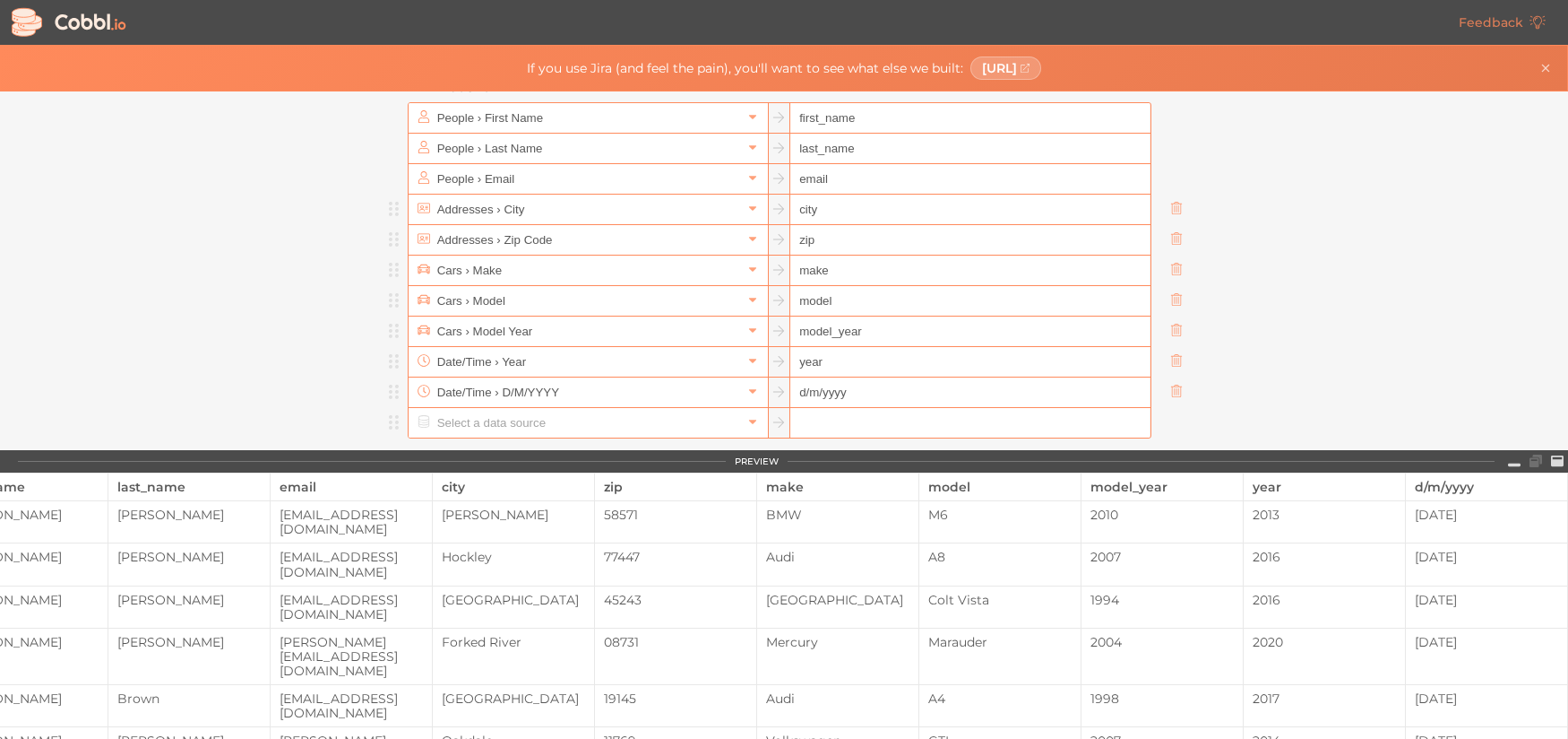
click at [874, 501] on link "Download" at bounding box center [856, 498] width 113 height 31
